Goal: Check status

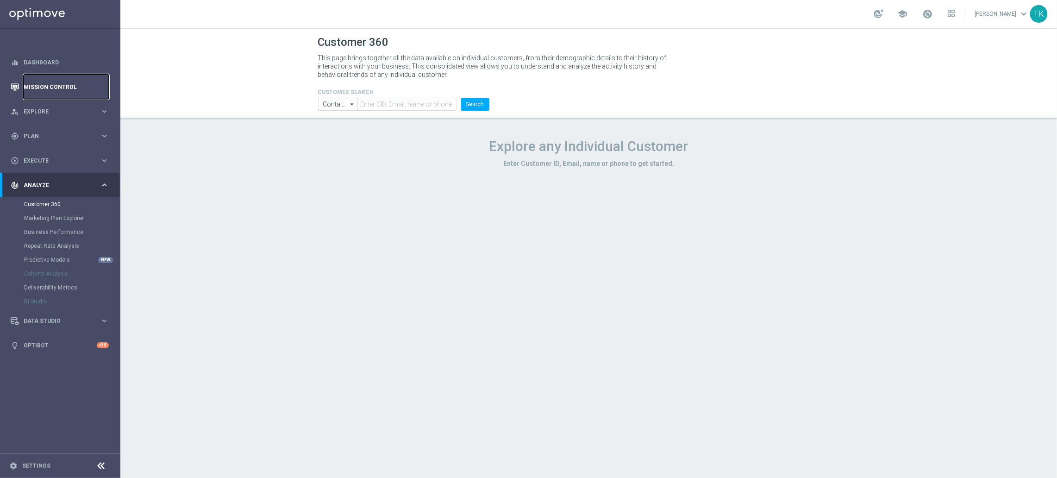
click at [74, 87] on link "Mission Control" at bounding box center [66, 87] width 85 height 25
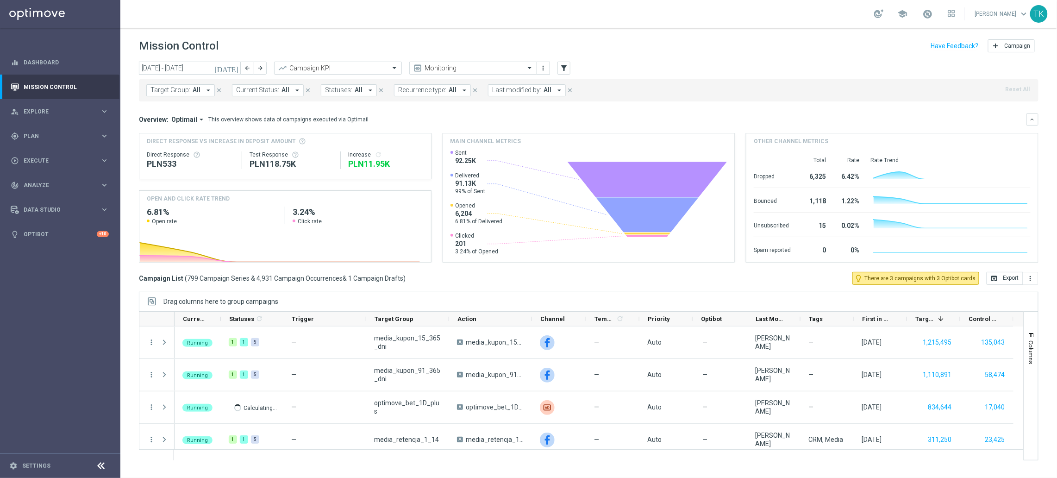
click at [180, 91] on span "Target Group:" at bounding box center [170, 90] width 40 height 8
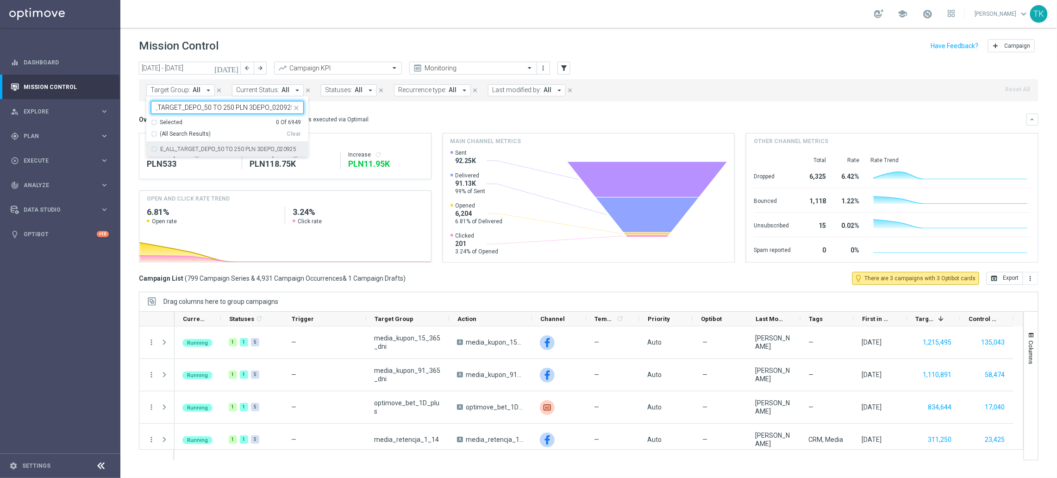
click at [159, 149] on div "E_ALL_TARGET_DEPO_50 TO 250 PLN 3DEPO_020925" at bounding box center [227, 149] width 153 height 15
type input "E_ALL_TARGET_DEPO_50 TO 250 PLN 3DEPO_020925"
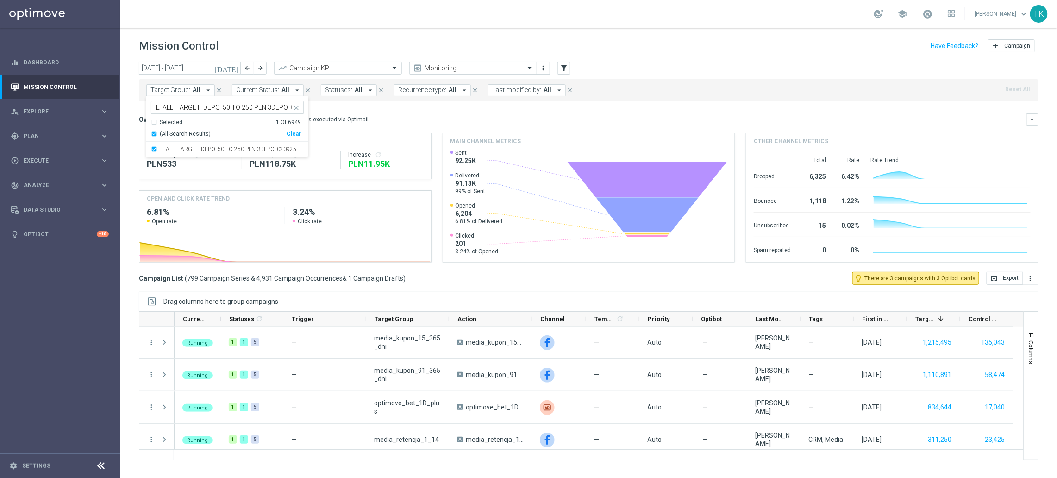
click at [128, 114] on div "today 01 Sep 2025 - 07 Sep 2025 arrow_back arrow_forward Campaign KPI trending_…" at bounding box center [588, 266] width 937 height 408
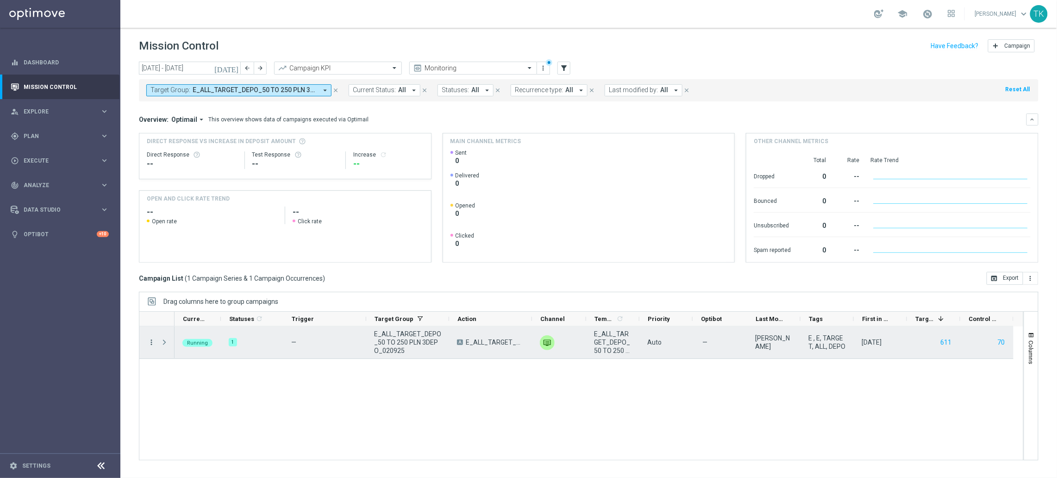
click at [150, 341] on icon "more_vert" at bounding box center [151, 342] width 8 height 8
click at [189, 346] on span "Campaign Details" at bounding box center [192, 348] width 47 height 6
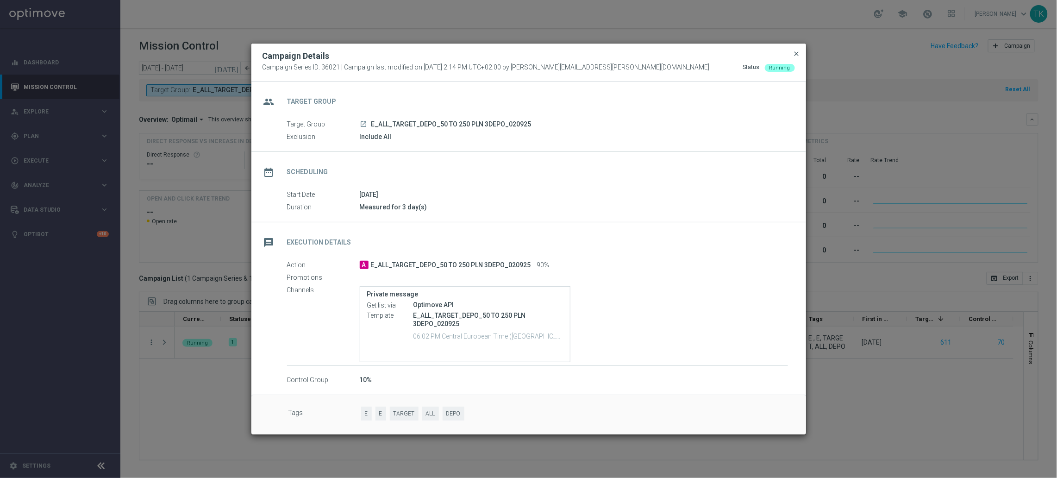
click at [796, 55] on span "close" at bounding box center [796, 53] width 7 height 7
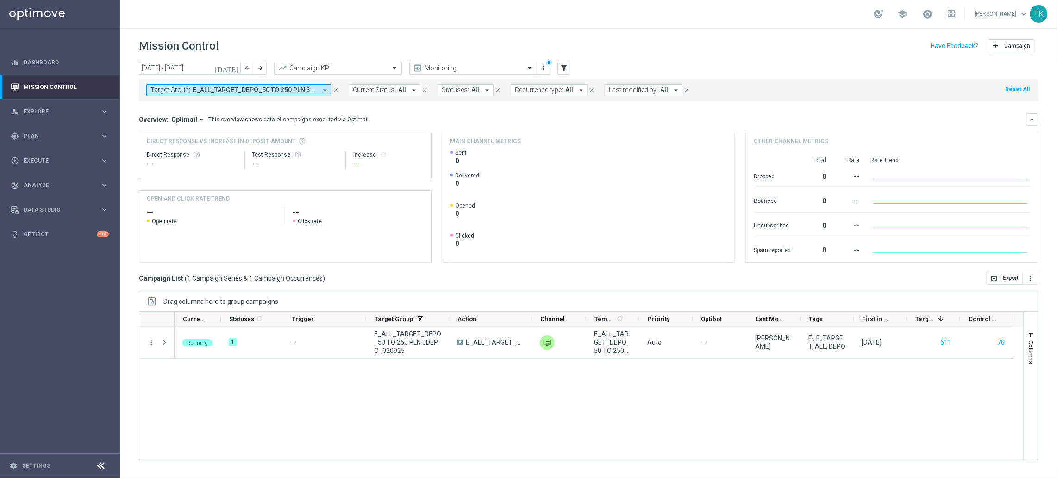
click at [249, 84] on button "Target Group: E_ALL_TARGET_DEPO_50 TO 250 PLN 3DEPO_020925 arrow_drop_down" at bounding box center [238, 90] width 185 height 12
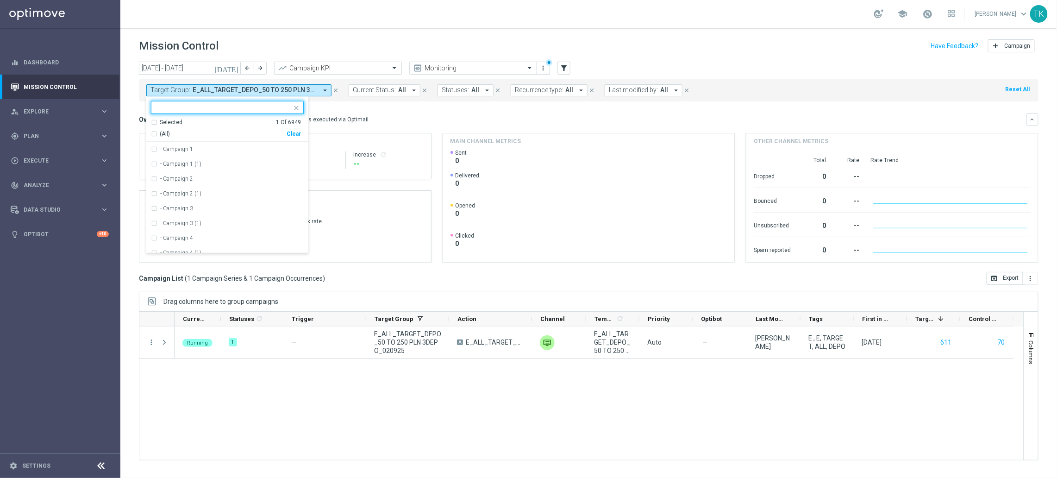
click at [0, 0] on div "Clear" at bounding box center [0, 0] width 0 height 0
click at [189, 110] on input "text" at bounding box center [224, 108] width 136 height 8
paste input "E_ALL_TARGET_ZBR_200 PLN 1-2DEPO_020925"
click at [181, 152] on div "E_ALL_TARGET_ZBR_200 PLN 1-2DEPO_020925" at bounding box center [227, 149] width 153 height 15
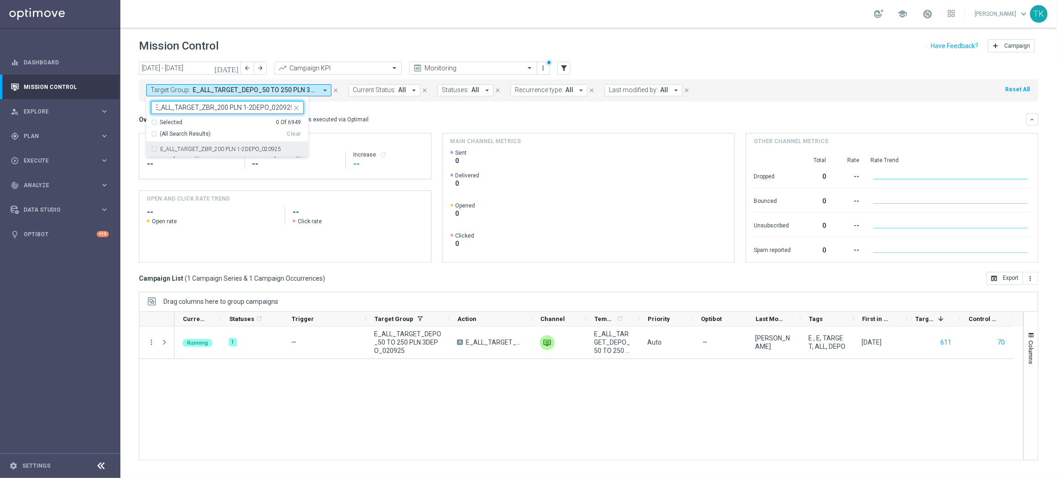
type input "E_ALL_TARGET_ZBR_200 PLN 1-2DEPO_020925"
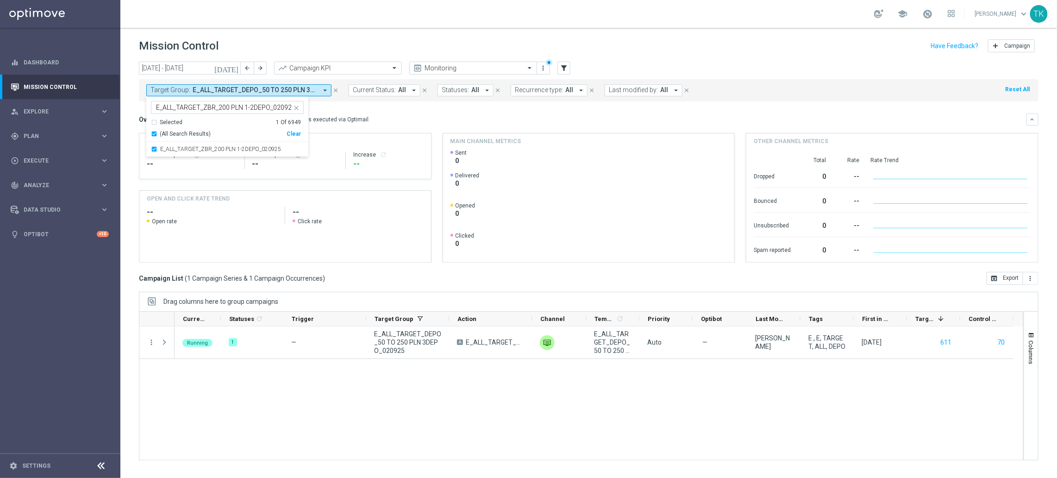
click at [125, 124] on div "today 01 Sep 2025 - 07 Sep 2025 arrow_back arrow_forward Campaign KPI trending_…" at bounding box center [588, 266] width 937 height 408
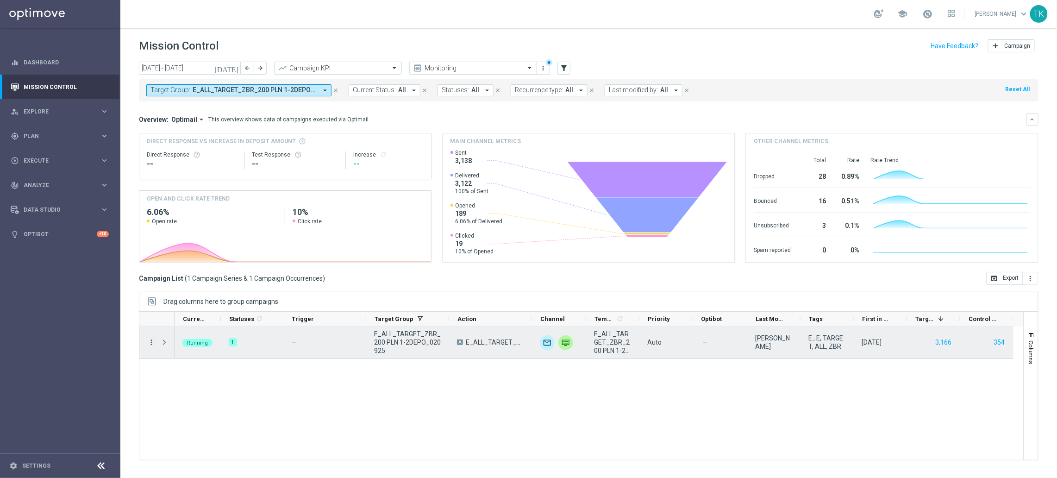
click at [151, 341] on icon "more_vert" at bounding box center [151, 342] width 8 height 8
click at [185, 351] on span "Campaign Details" at bounding box center [192, 348] width 47 height 6
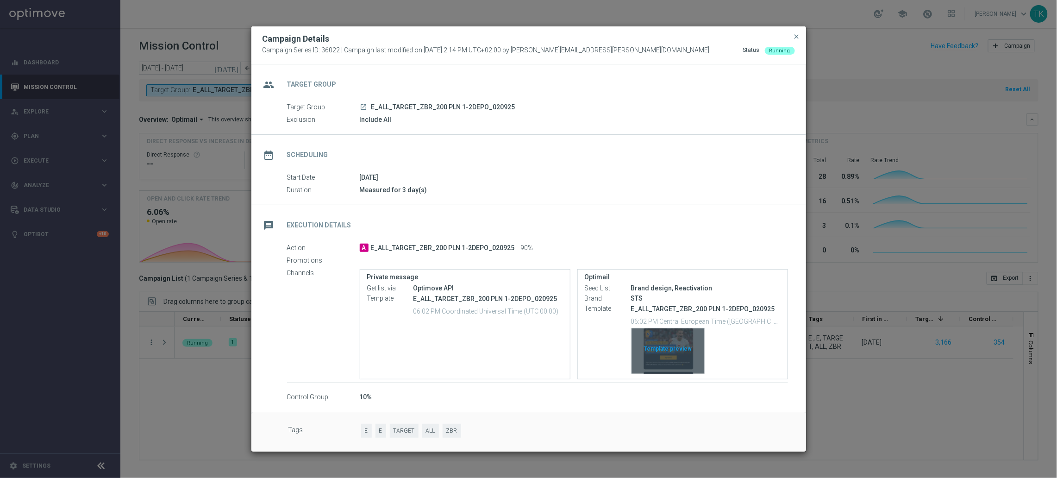
click at [663, 335] on div "Template preview" at bounding box center [667, 350] width 73 height 45
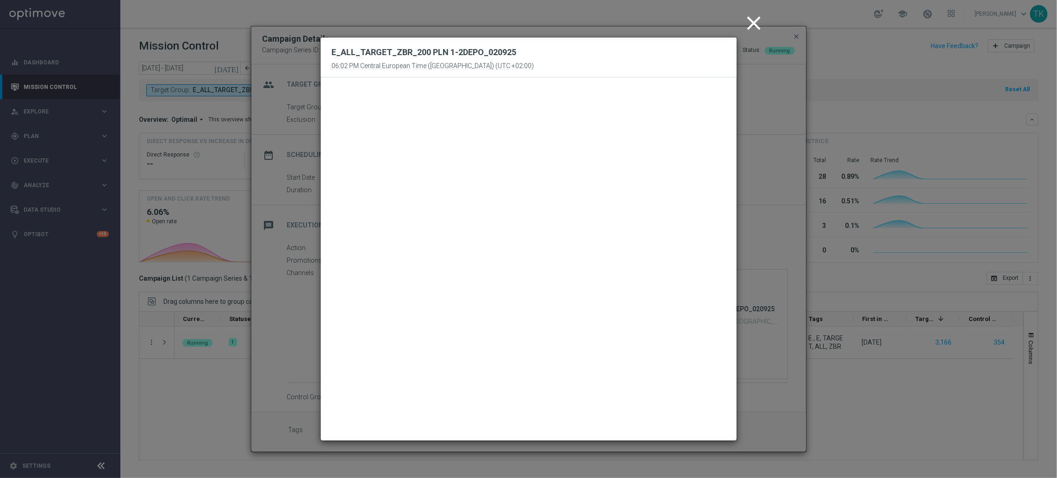
click at [752, 24] on icon "close" at bounding box center [754, 23] width 23 height 23
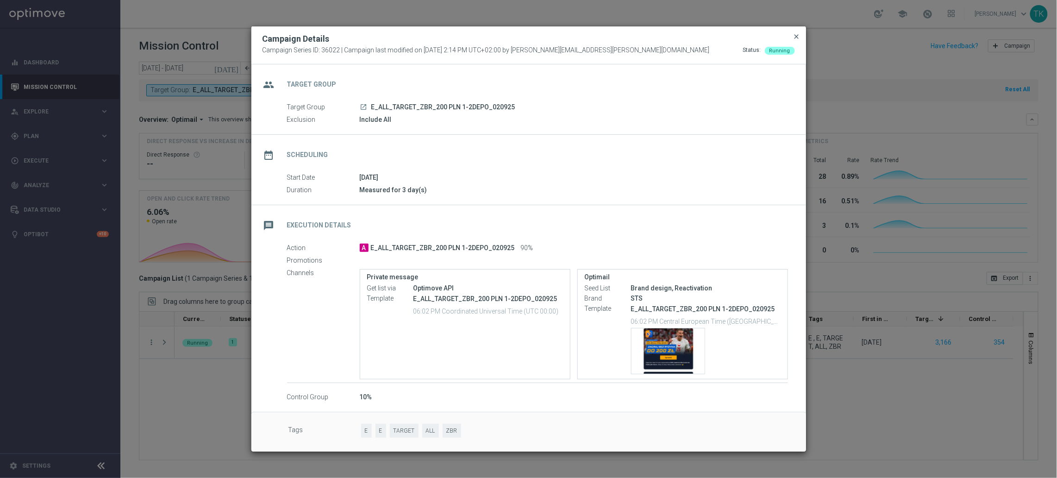
click at [796, 35] on span "close" at bounding box center [796, 36] width 7 height 7
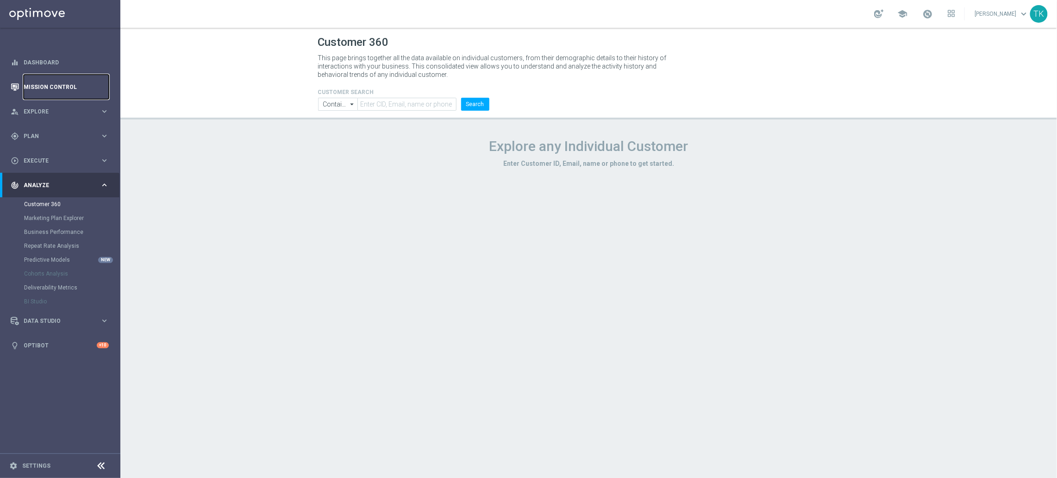
click at [48, 90] on link "Mission Control" at bounding box center [66, 87] width 85 height 25
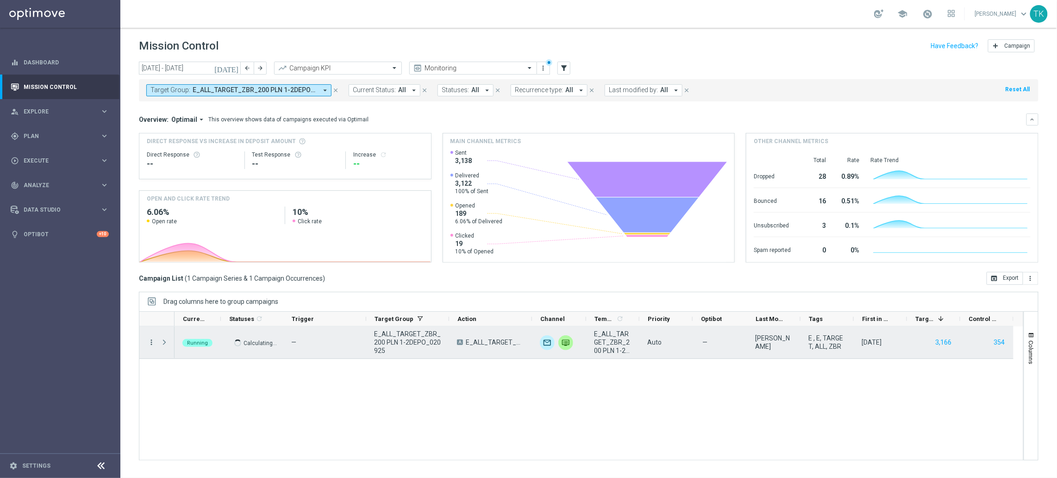
click at [148, 343] on icon "more_vert" at bounding box center [151, 342] width 8 height 8
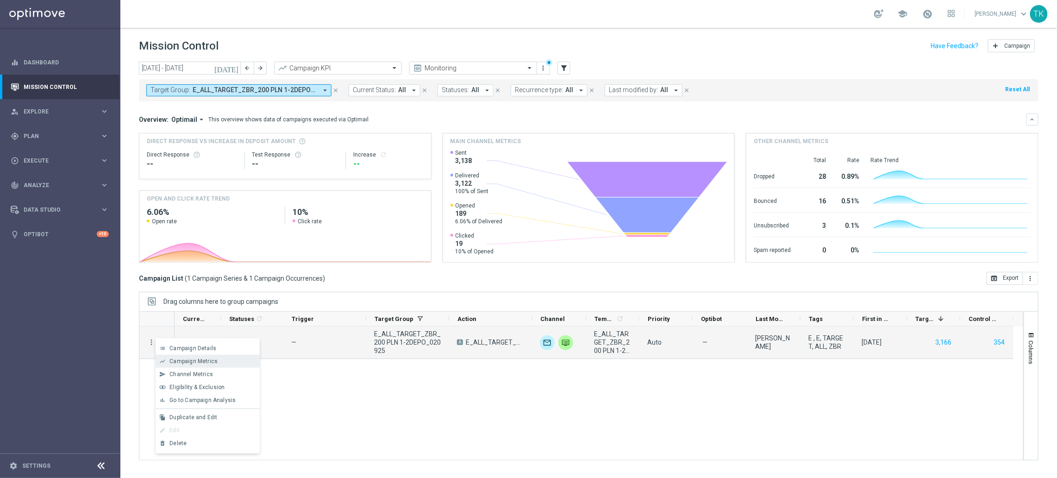
click at [192, 364] on span "Campaign Metrics" at bounding box center [193, 361] width 48 height 6
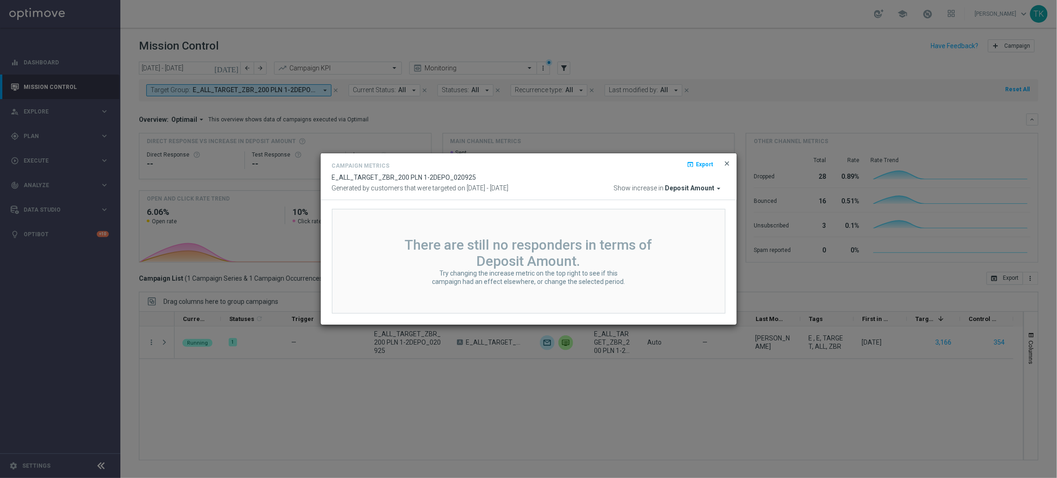
click at [725, 163] on span "close" at bounding box center [727, 163] width 7 height 7
